Goal: Communication & Community: Answer question/provide support

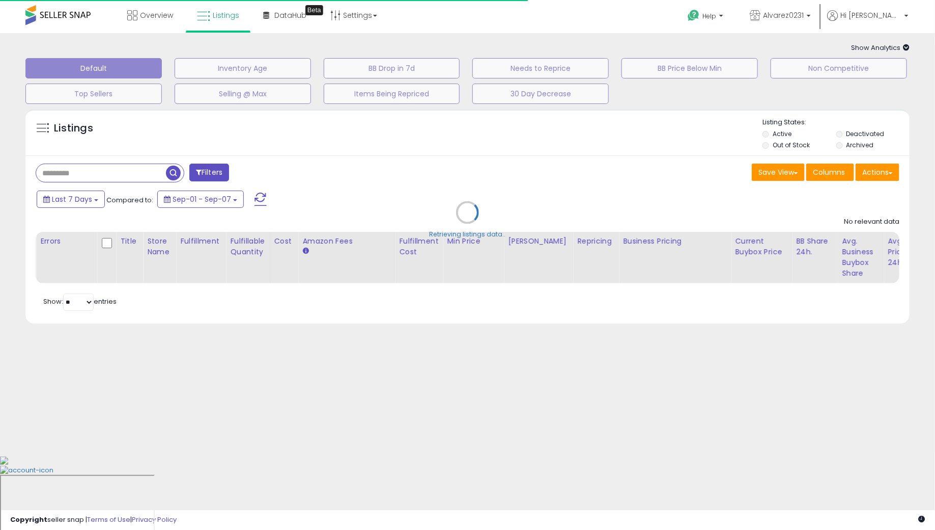
type input "**********"
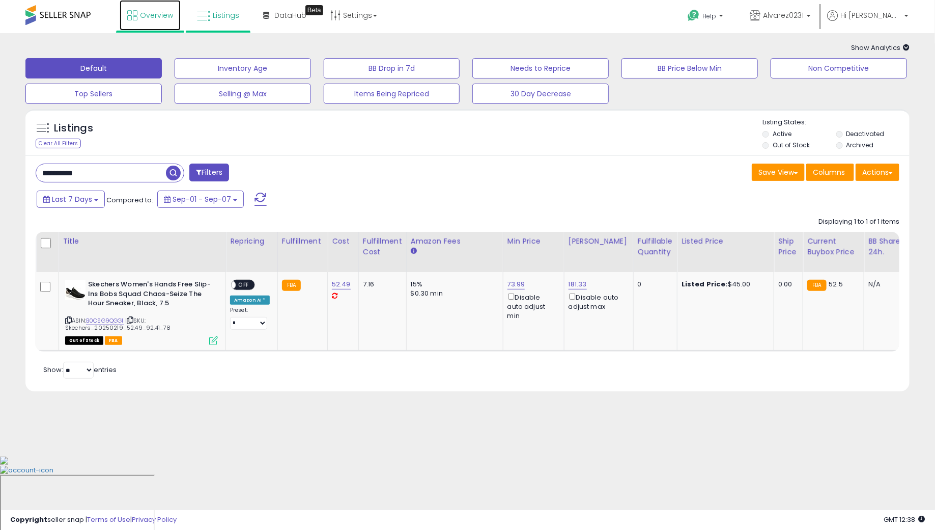
click at [166, 21] on link "Overview" at bounding box center [150, 15] width 61 height 31
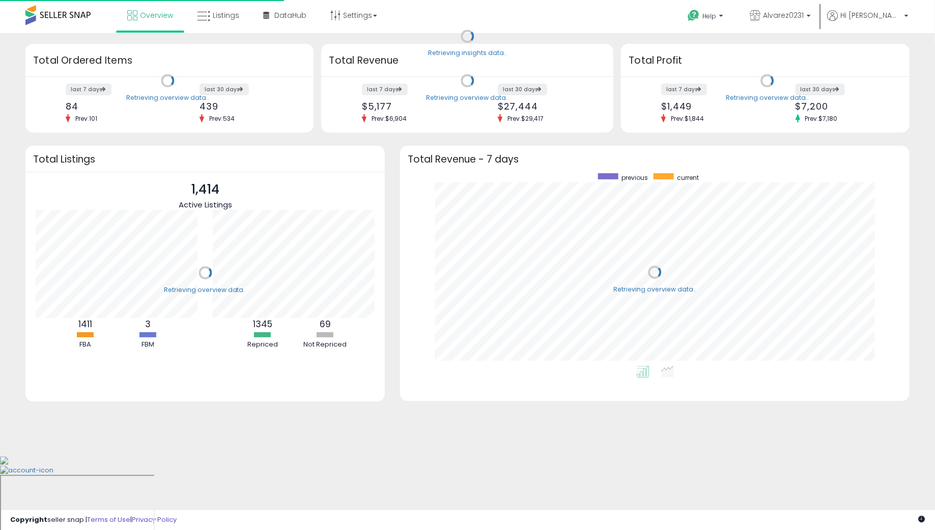
scroll to position [192, 489]
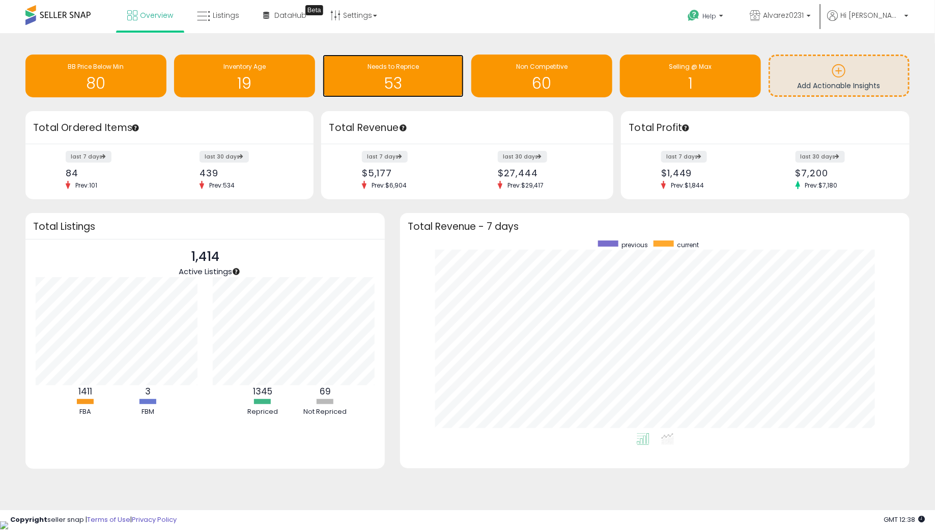
click at [373, 89] on h1 "53" at bounding box center [393, 83] width 131 height 17
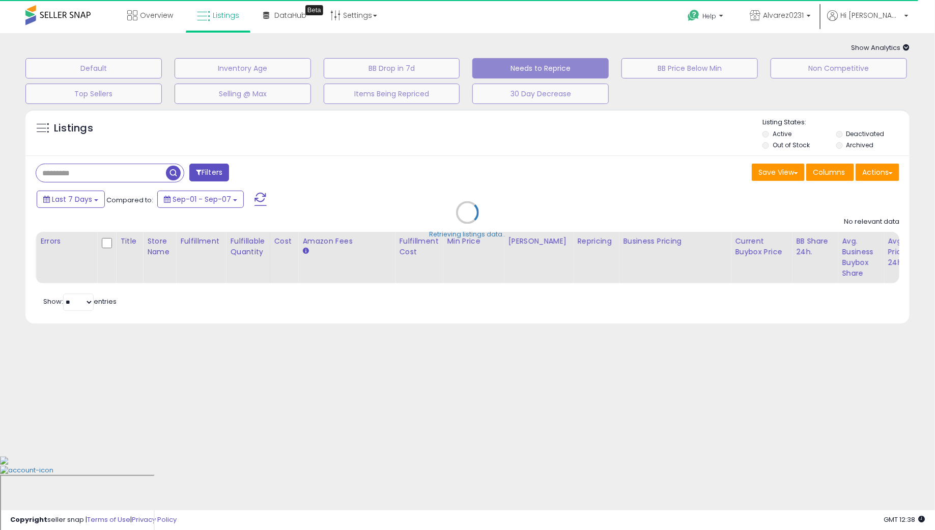
select select "**"
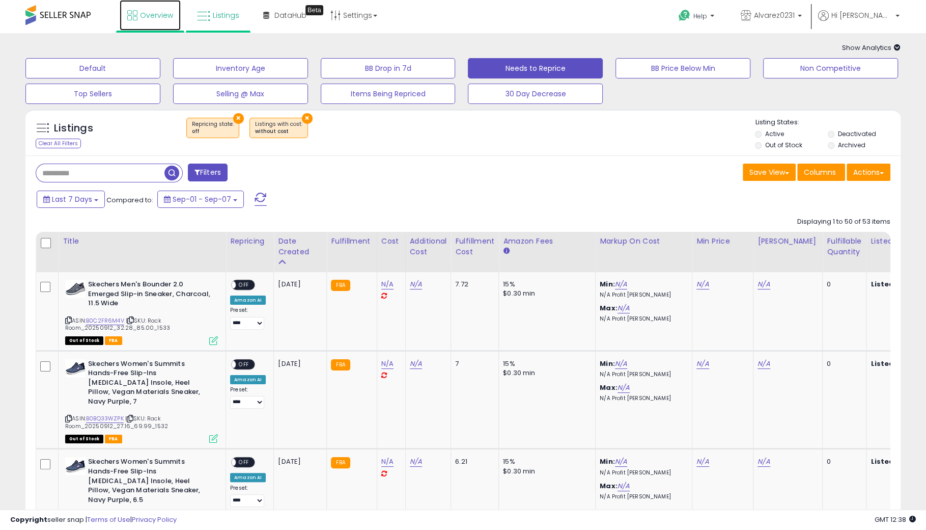
click at [159, 19] on span "Overview" at bounding box center [156, 15] width 33 height 10
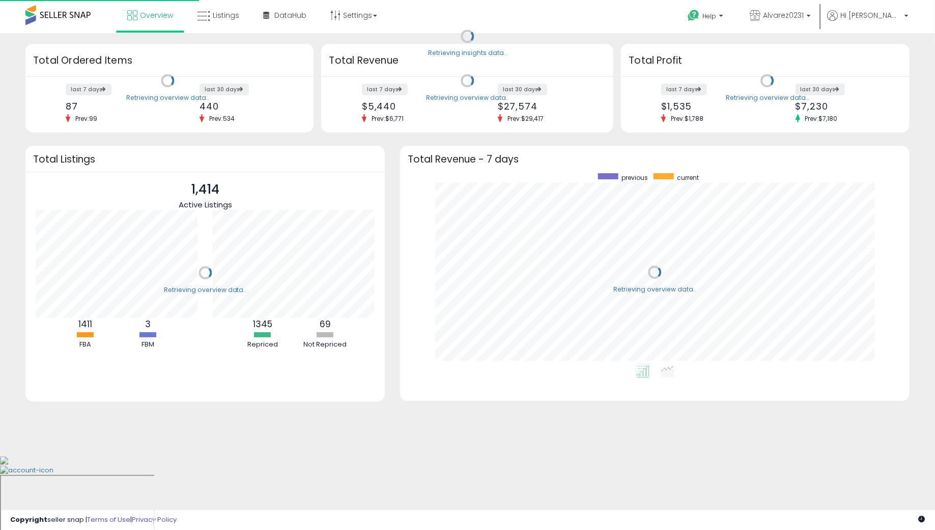
scroll to position [192, 489]
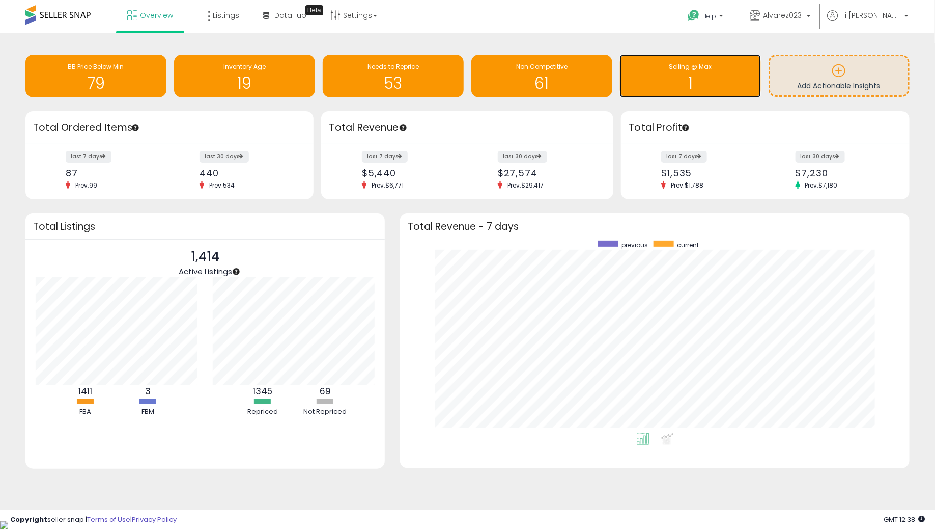
click at [633, 82] on h1 "1" at bounding box center [690, 83] width 131 height 17
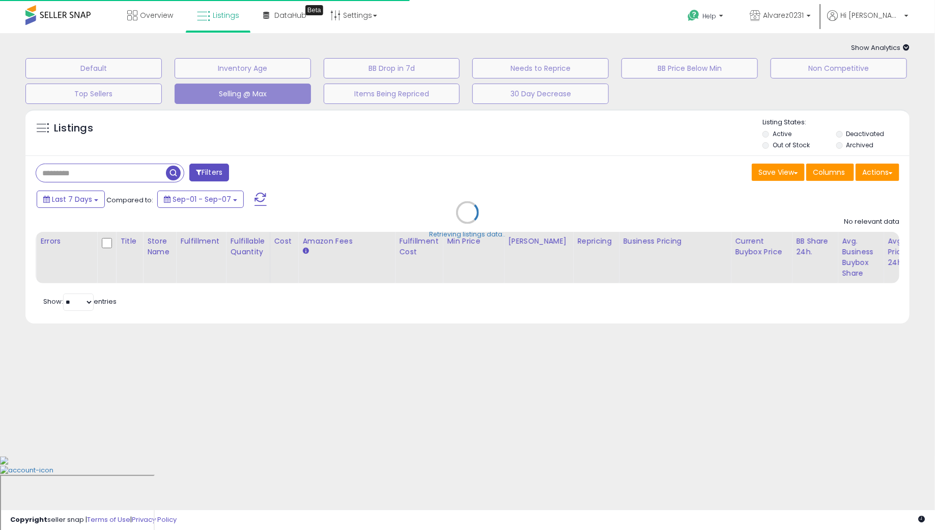
select select "**"
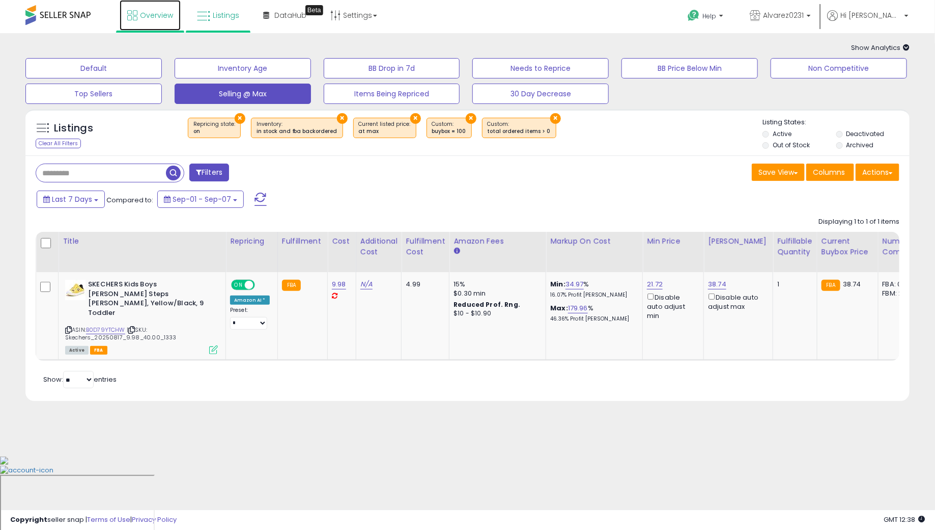
click at [154, 22] on link "Overview" at bounding box center [150, 15] width 61 height 31
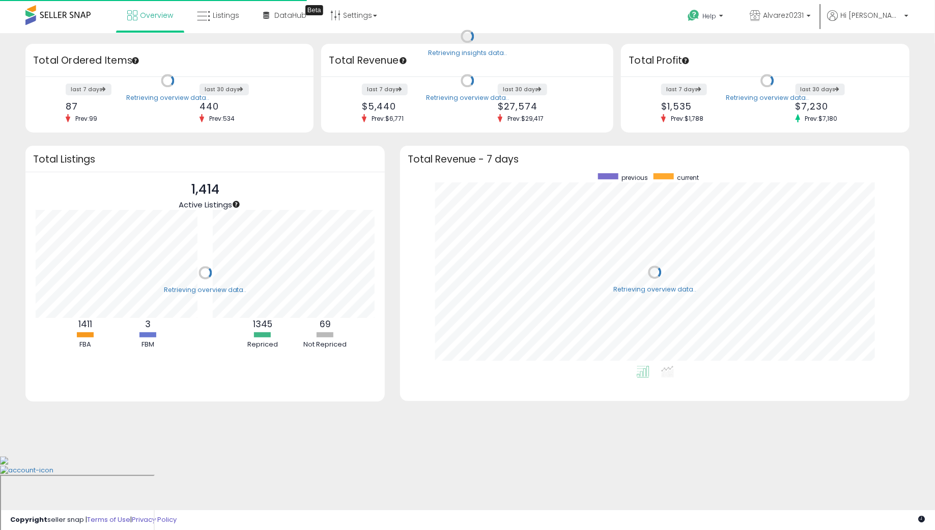
scroll to position [192, 489]
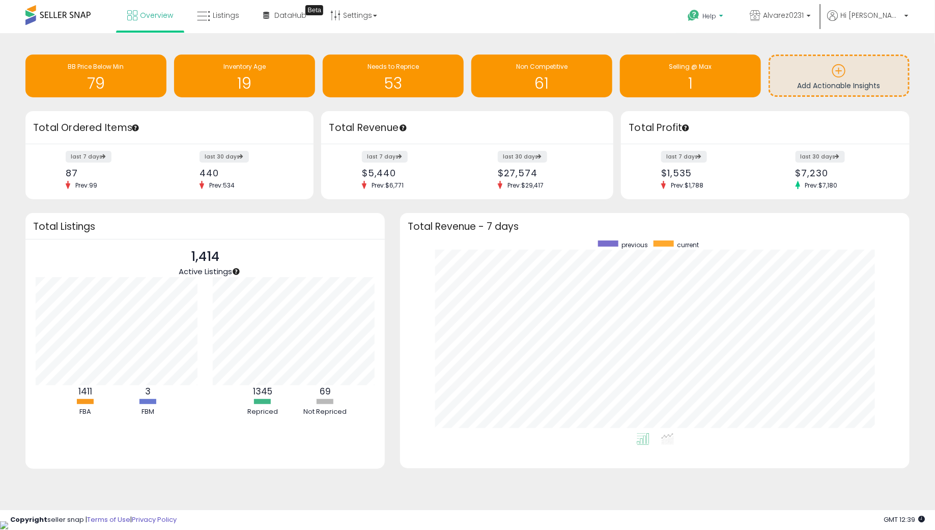
click at [726, 22] on p "Help" at bounding box center [706, 17] width 39 height 11
click at [731, 60] on li "Contact Support" at bounding box center [719, 54] width 75 height 25
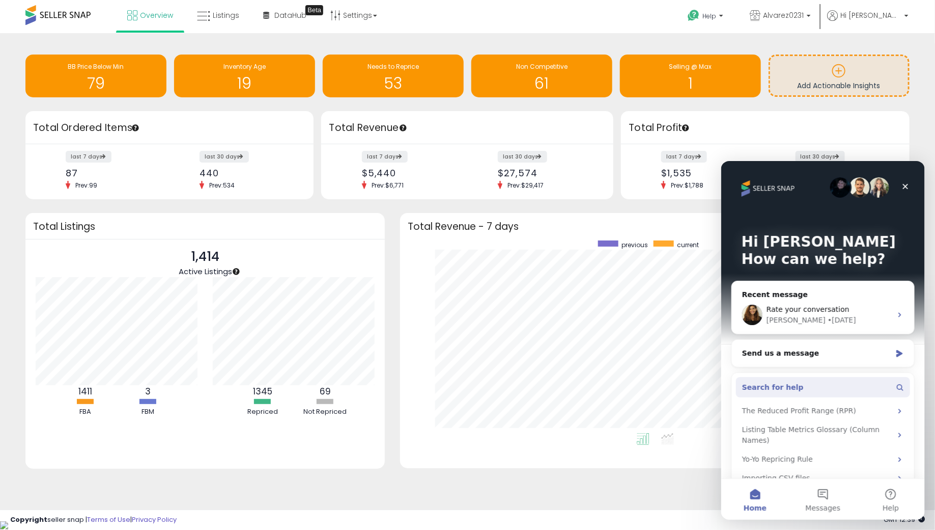
scroll to position [17, 0]
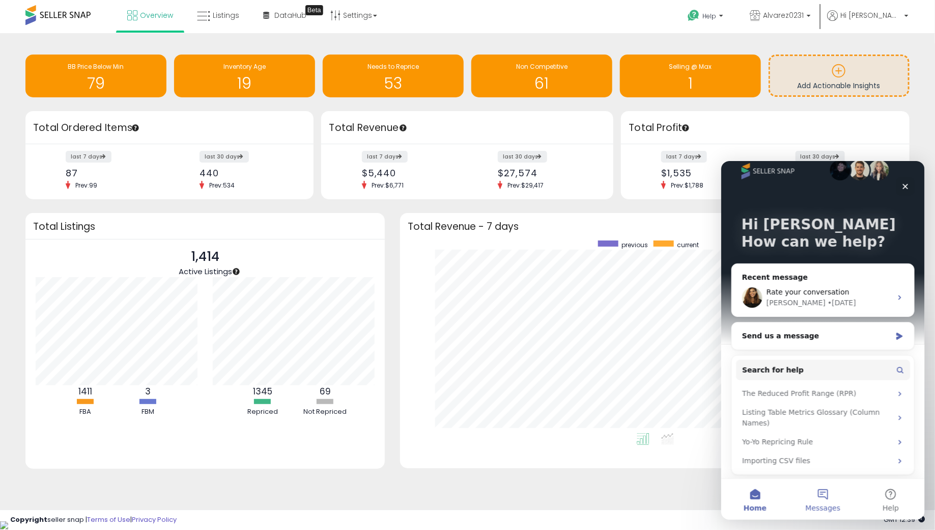
click at [816, 494] on button "Messages" at bounding box center [823, 498] width 68 height 41
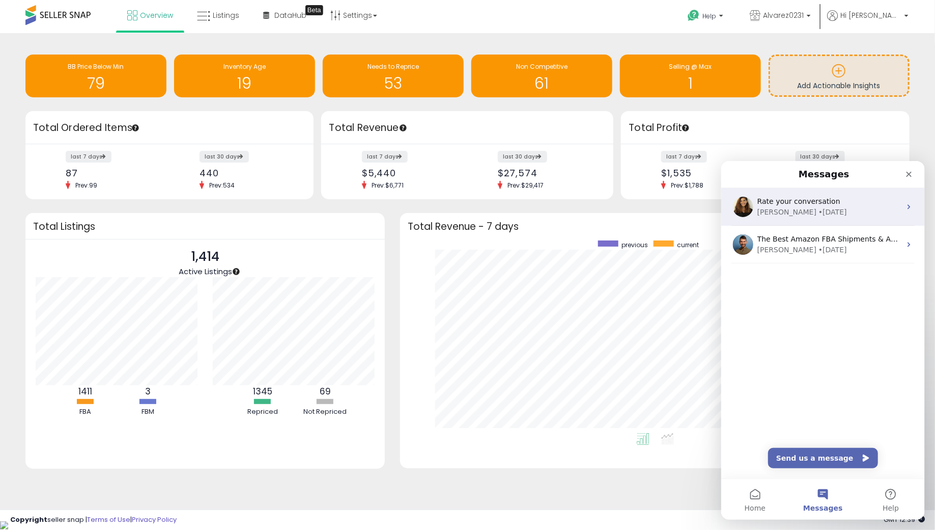
click at [817, 213] on div "Georgie • 4d ago" at bounding box center [829, 211] width 144 height 11
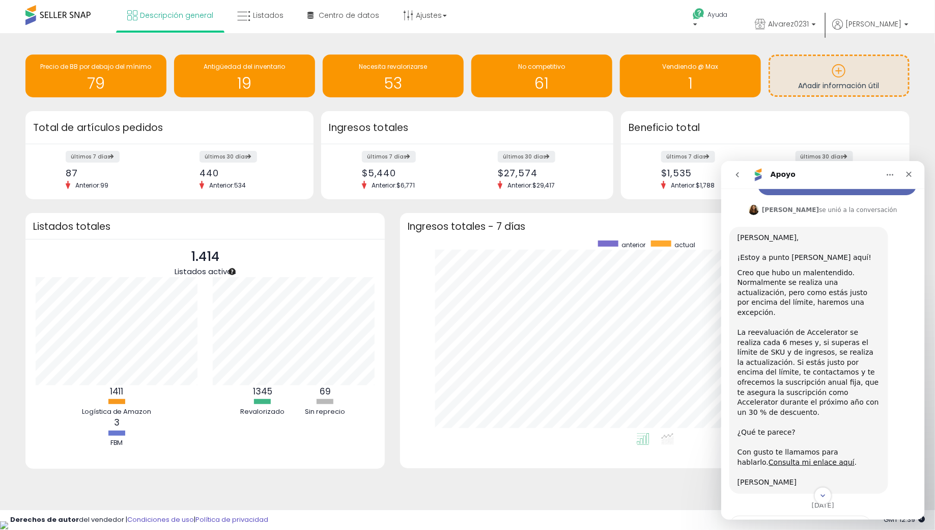
scroll to position [658, 0]
click at [789, 456] on font "Consulta mi enlace aquí" at bounding box center [811, 460] width 86 height 8
